Goal: Check status: Check status

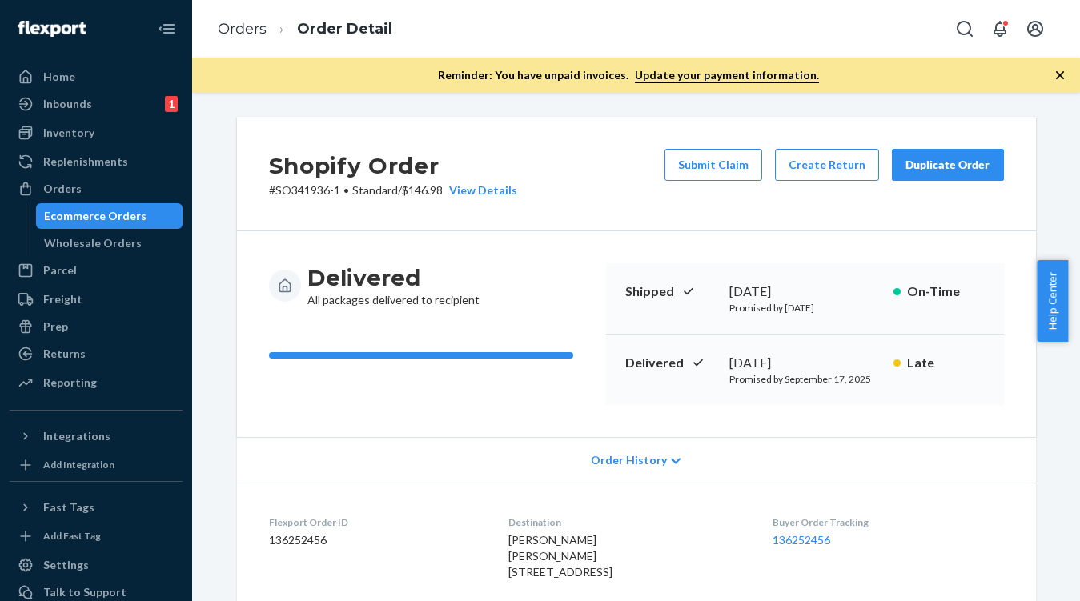
click at [109, 221] on div "Ecommerce Orders" at bounding box center [95, 216] width 103 height 16
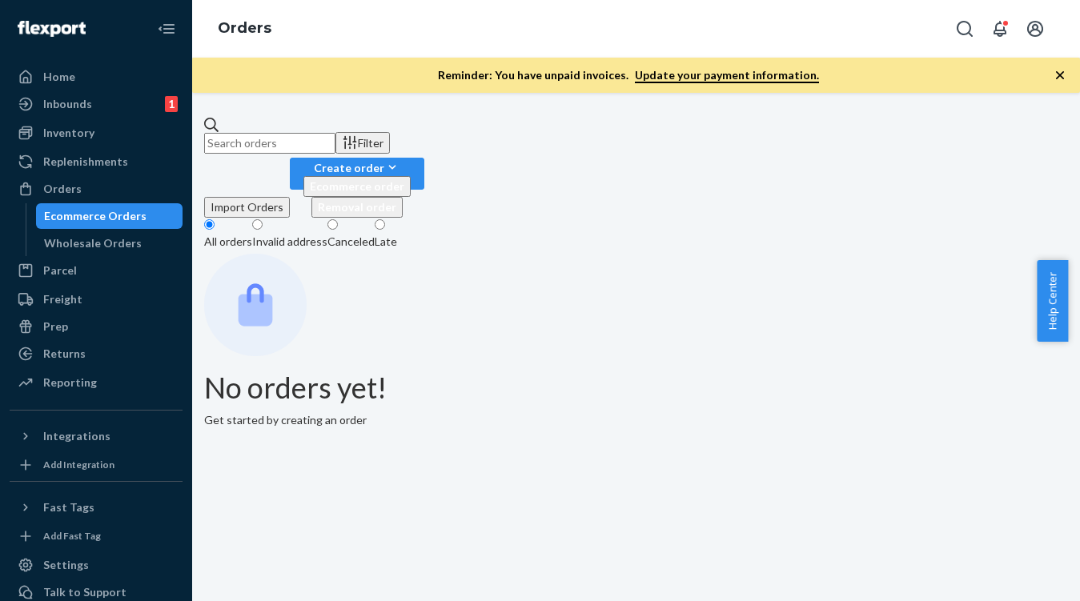
click at [332, 133] on input "text" at bounding box center [269, 143] width 131 height 21
paste input "136985981"
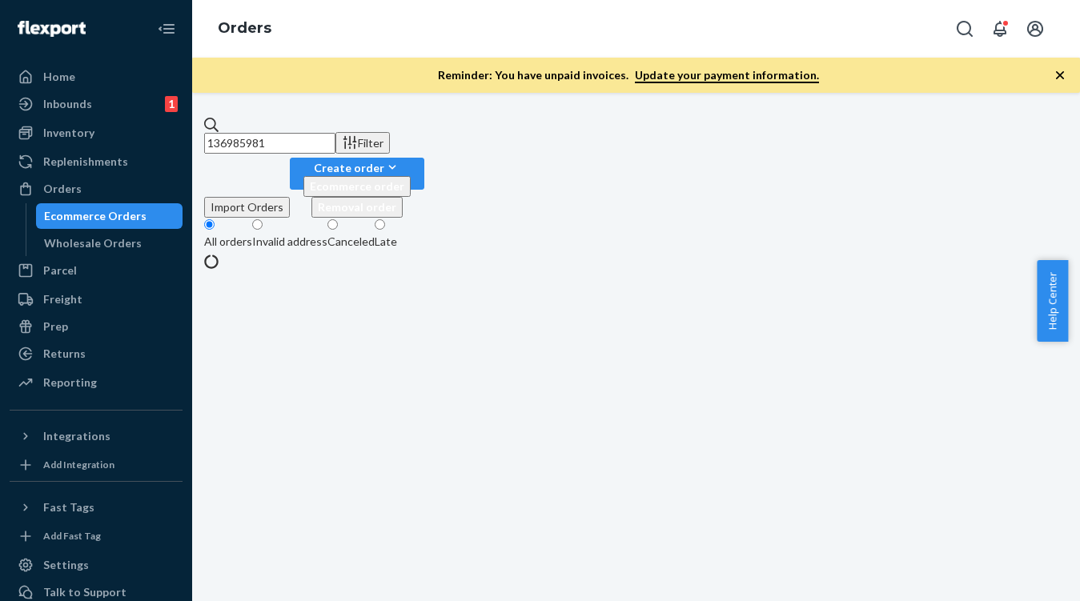
type input "136985981"
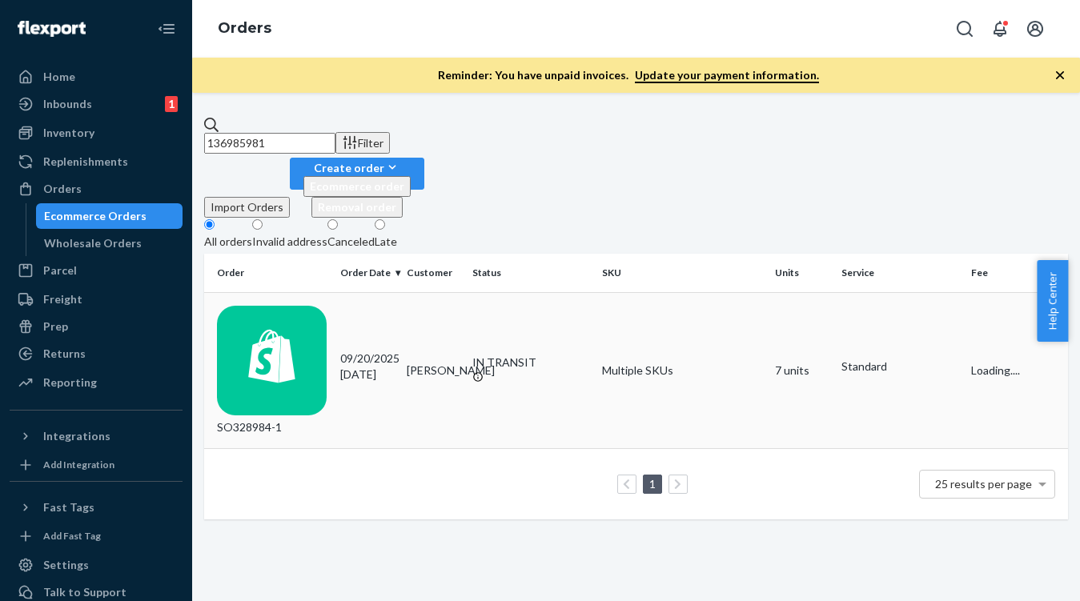
click at [379, 351] on div "[DATE] [DATE]" at bounding box center [367, 367] width 54 height 32
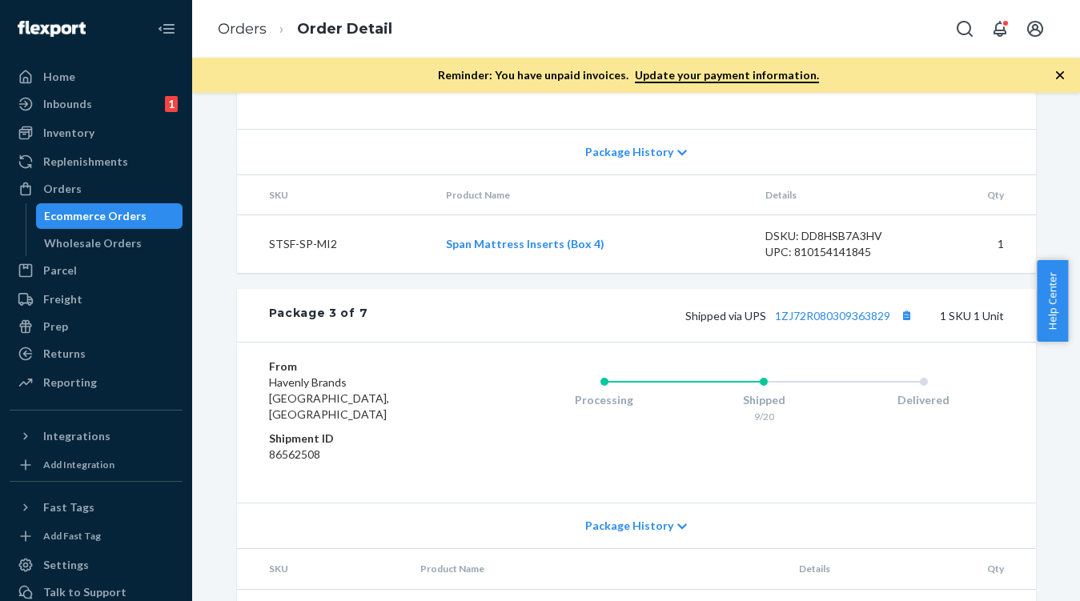
scroll to position [1586, 0]
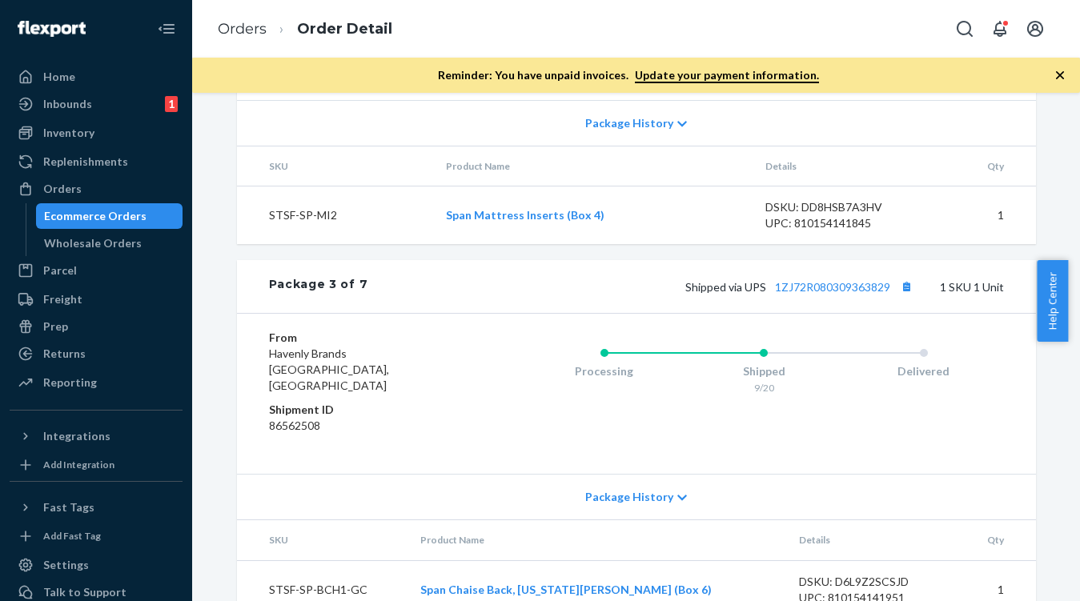
click at [678, 126] on icon at bounding box center [683, 124] width 10 height 11
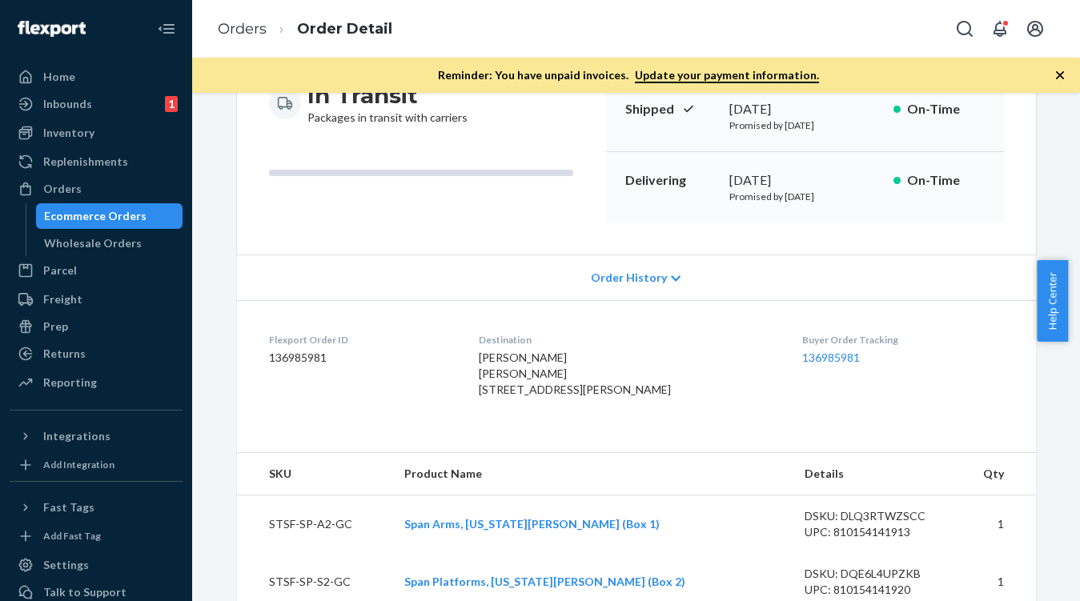
scroll to position [50, 0]
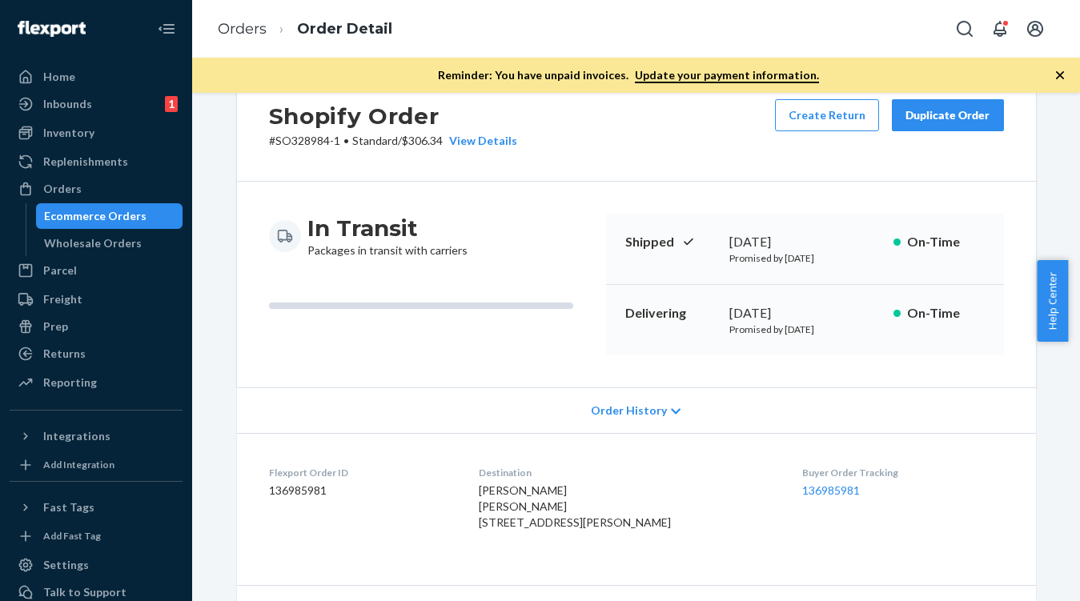
drag, startPoint x: 718, startPoint y: 310, endPoint x: 864, endPoint y: 333, distance: 147.6
click at [864, 333] on div "Delivering [DATE] Promised by [DATE] On-Time" at bounding box center [805, 320] width 398 height 70
copy div "[DATE] Promised by [DATE]"
